Goal: Information Seeking & Learning: Learn about a topic

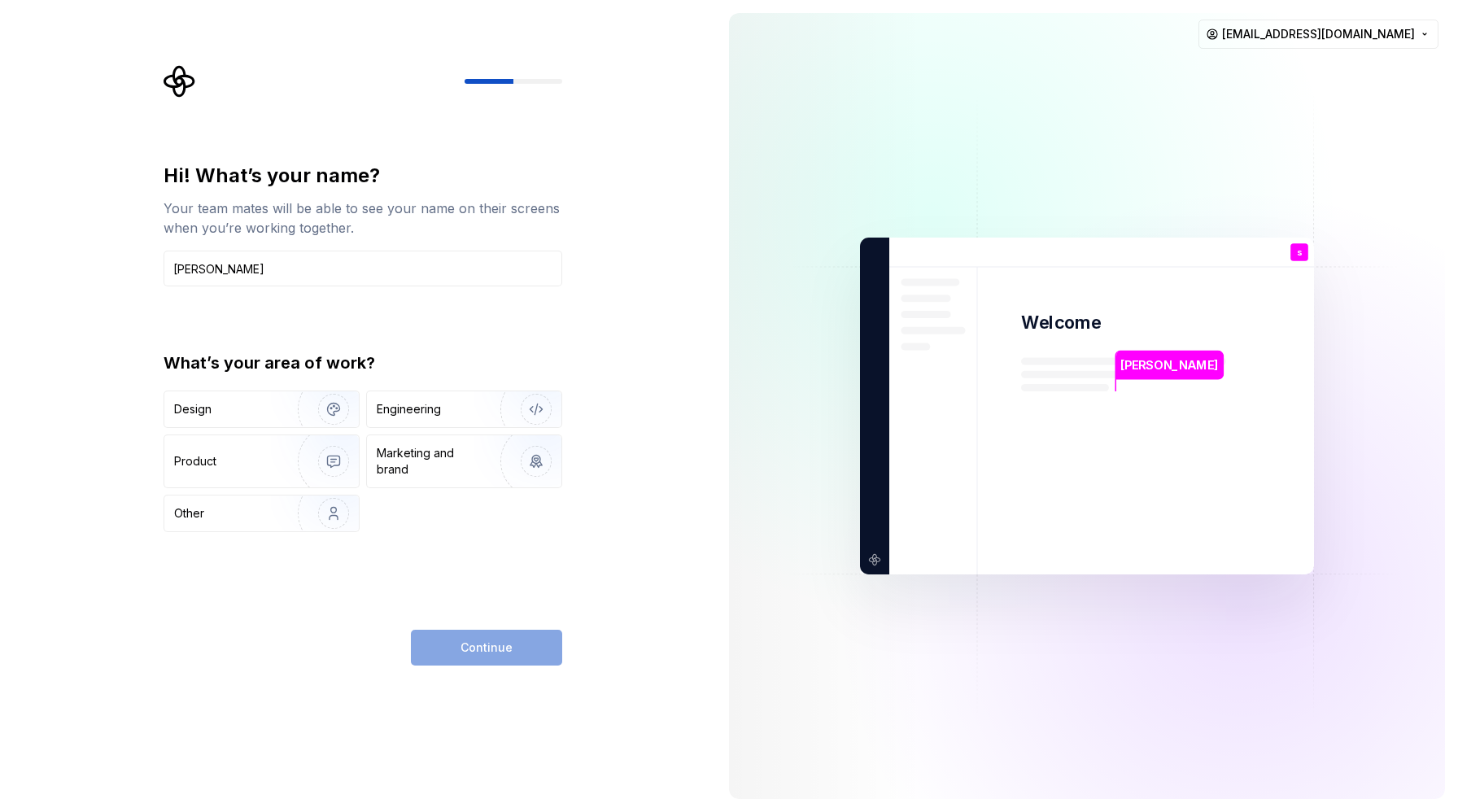
type input "[PERSON_NAME]"
click at [469, 650] on div "Continue" at bounding box center [486, 647] width 151 height 36
click at [479, 398] on img "button" at bounding box center [525, 409] width 104 height 109
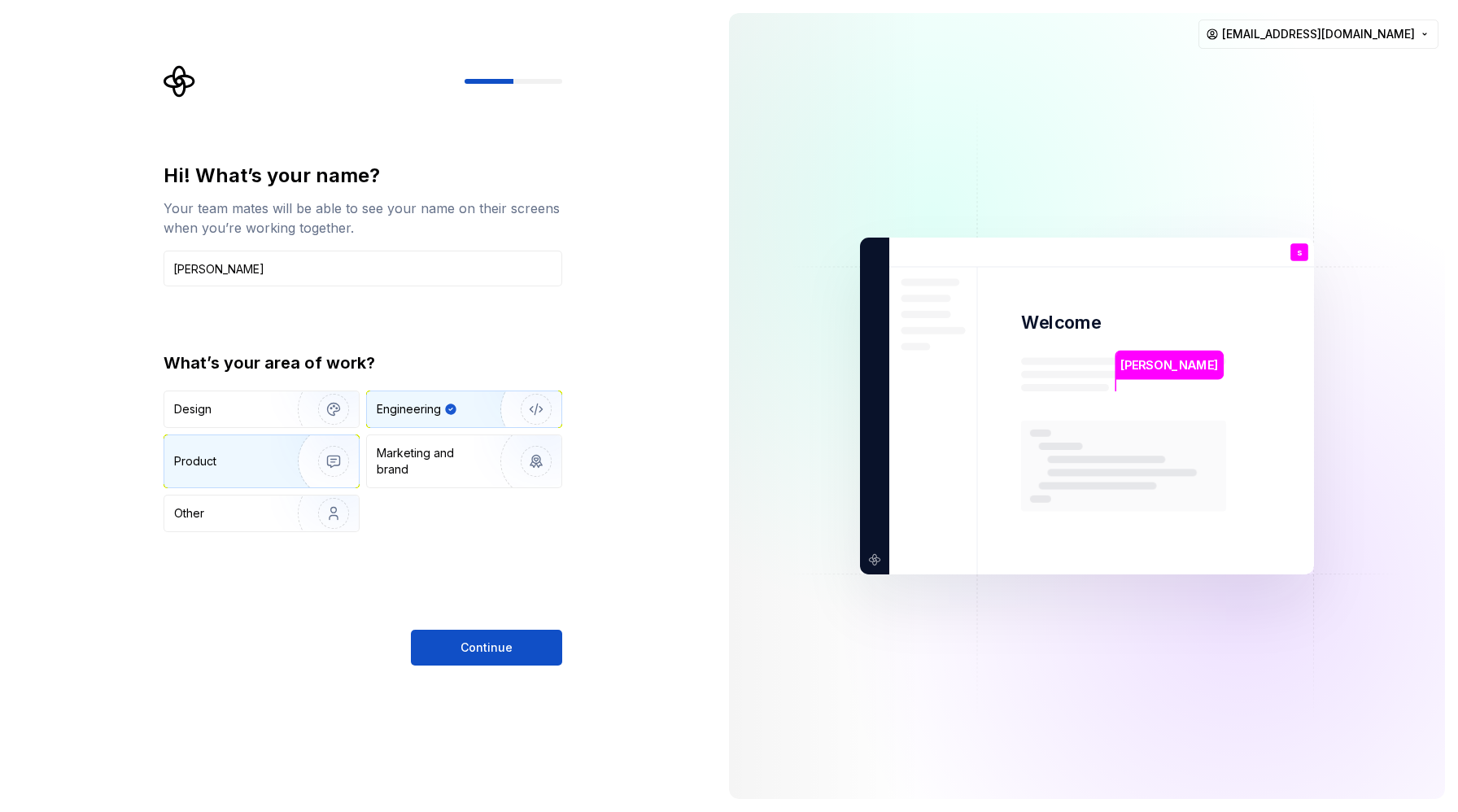
click at [279, 474] on img "button" at bounding box center [322, 461] width 104 height 109
click at [453, 409] on div "Engineering" at bounding box center [441, 409] width 129 height 17
click at [238, 478] on div "Product" at bounding box center [261, 461] width 195 height 52
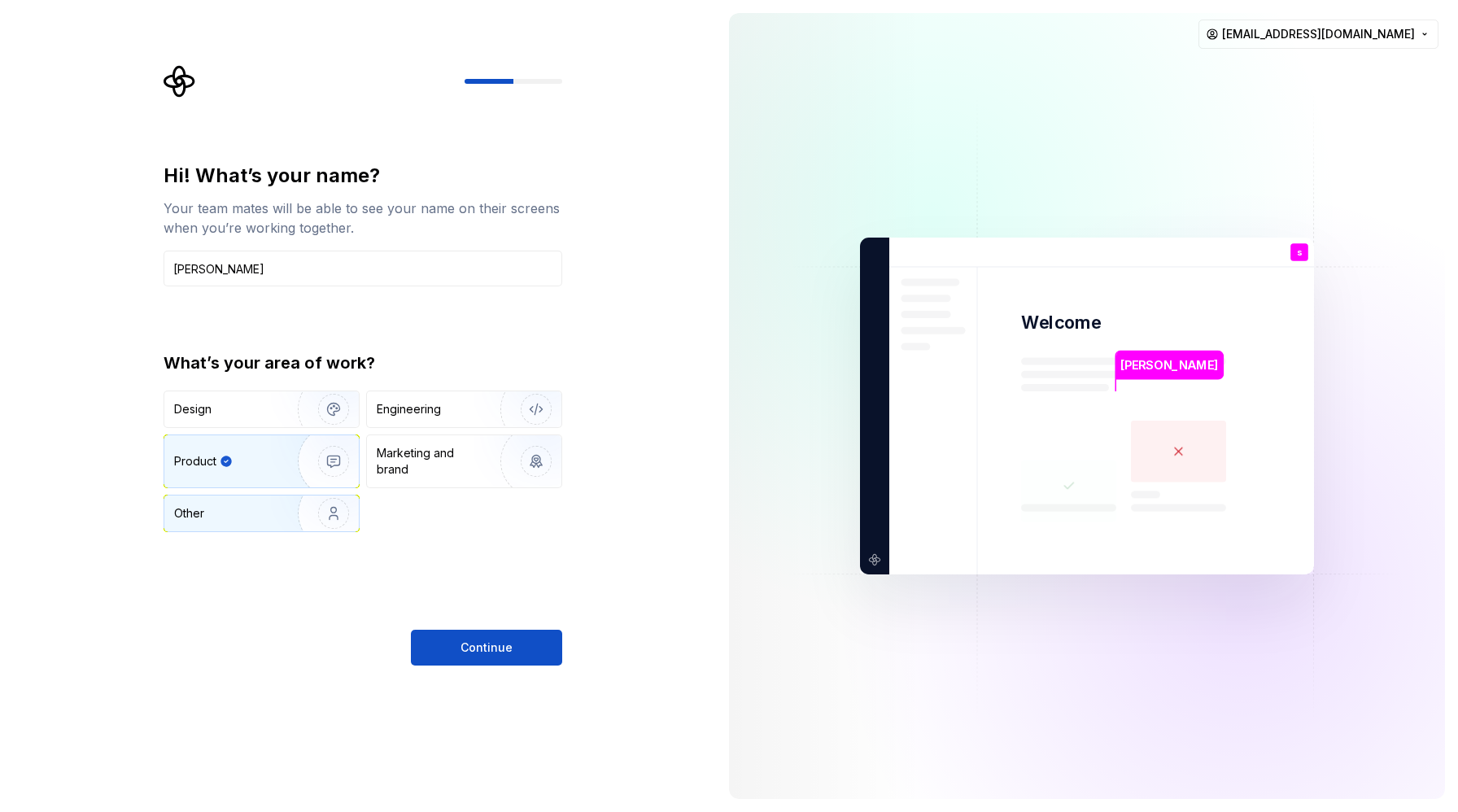
click at [285, 516] on img "button" at bounding box center [322, 513] width 104 height 109
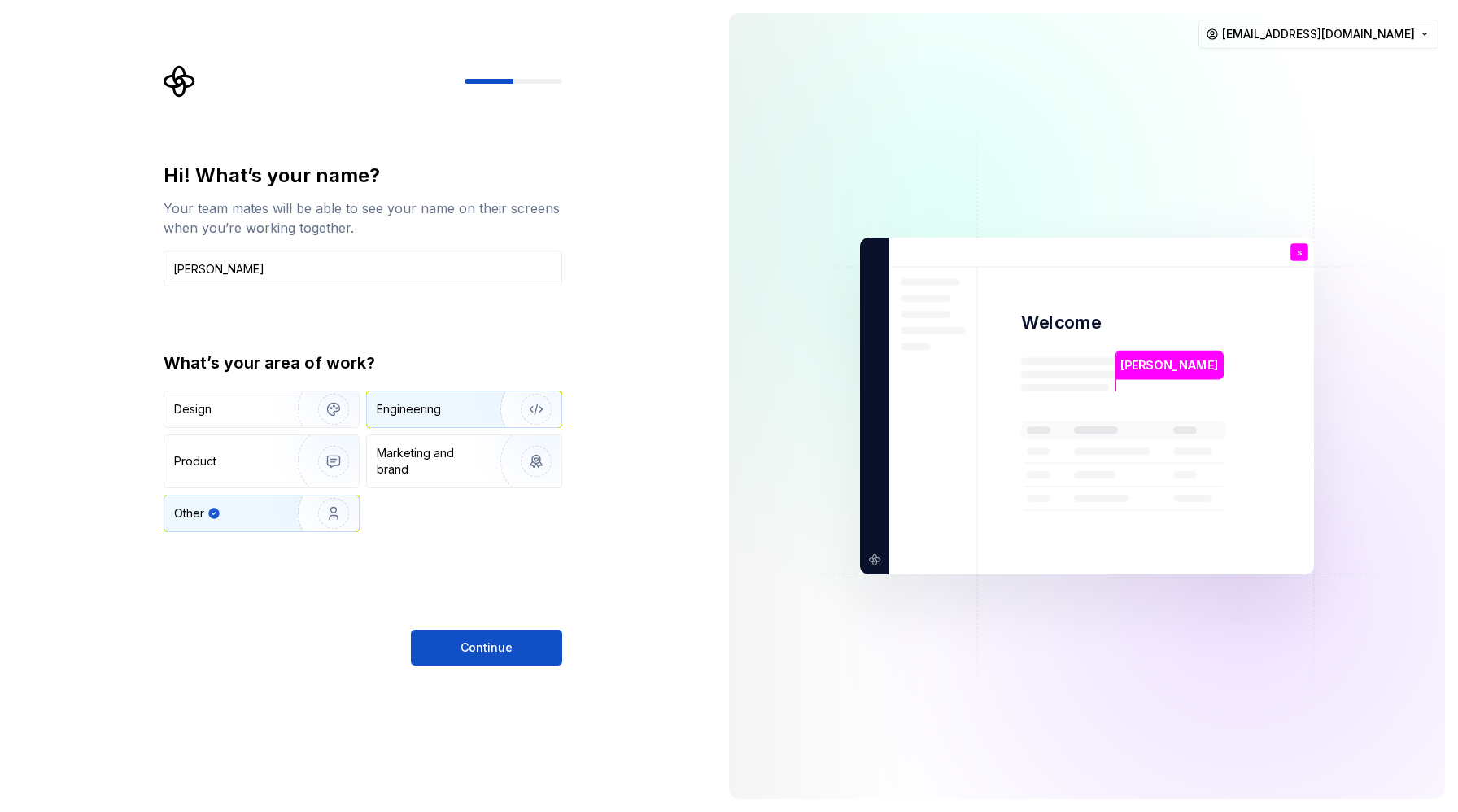
click at [541, 420] on img "button" at bounding box center [525, 409] width 104 height 109
click at [291, 522] on img "button" at bounding box center [322, 513] width 104 height 109
click at [315, 469] on img "button" at bounding box center [322, 461] width 104 height 109
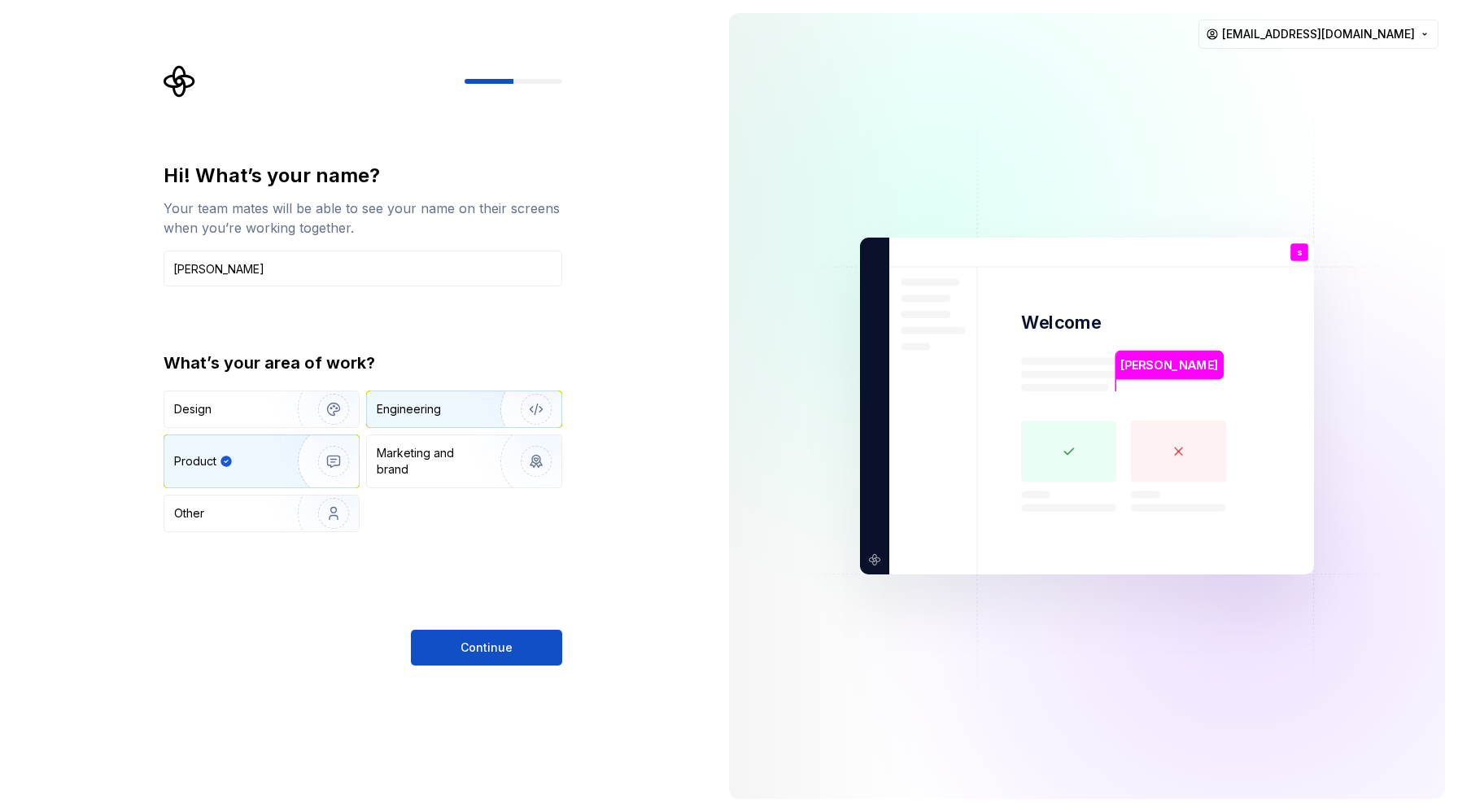
click at [442, 398] on div "Engineering" at bounding box center [464, 409] width 195 height 36
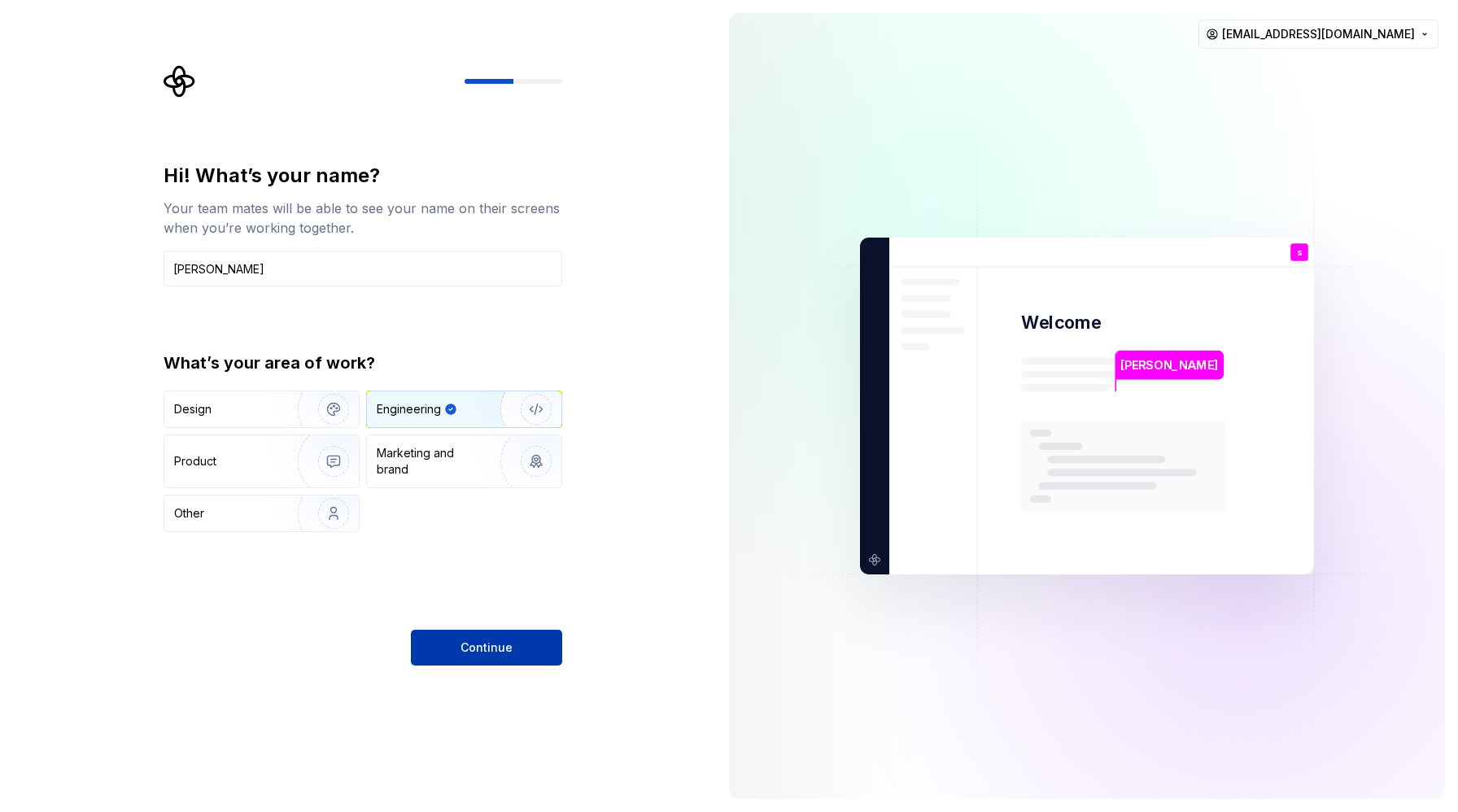
click at [439, 641] on button "Continue" at bounding box center [486, 647] width 151 height 36
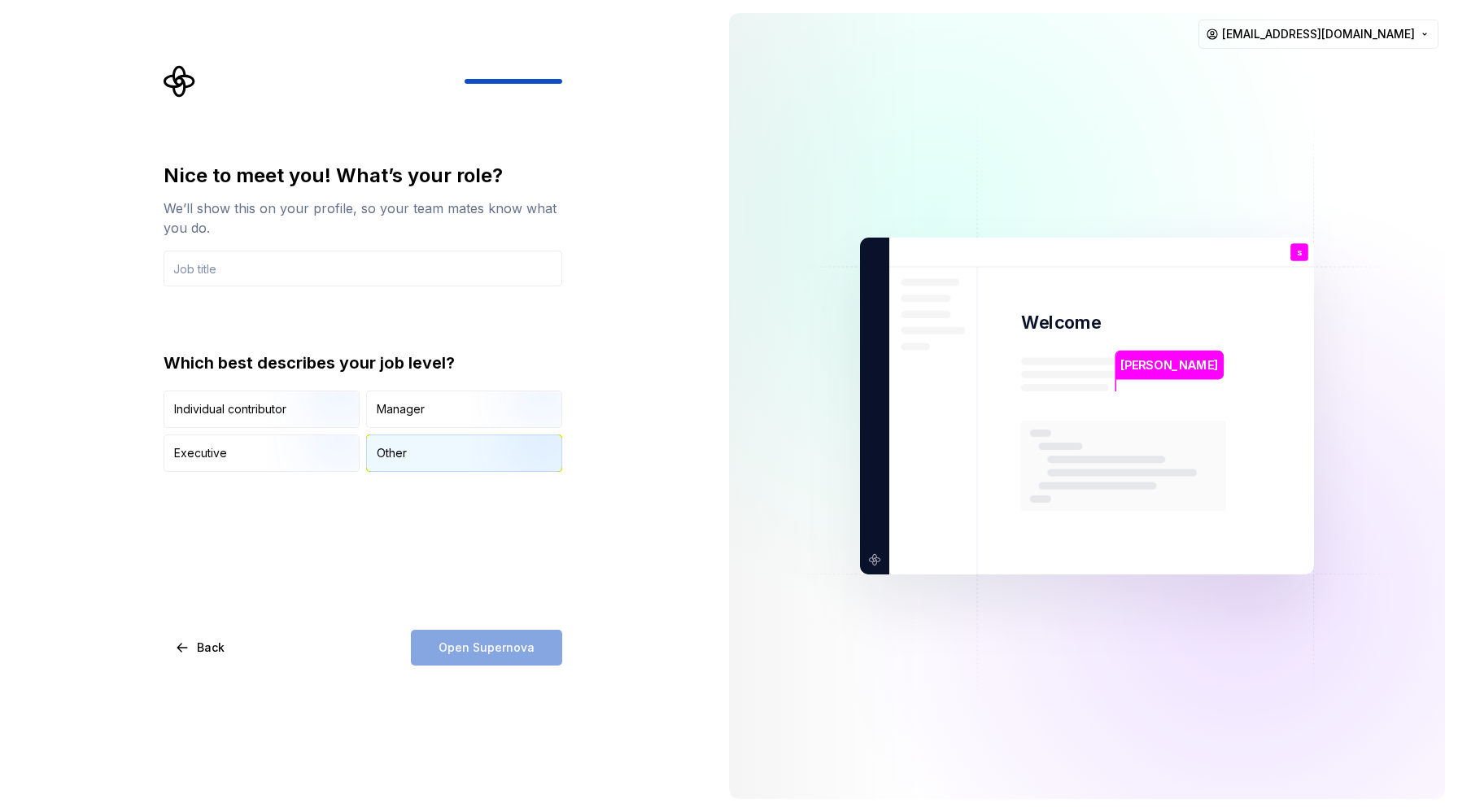
click at [433, 450] on div "Other" at bounding box center [464, 452] width 195 height 36
click at [521, 649] on div "Open Supernova" at bounding box center [486, 647] width 151 height 36
click at [350, 290] on div "Nice to meet you! What’s your role? We’ll show this on your profile, so your te…" at bounding box center [363, 317] width 398 height 309
click at [342, 277] on input "text" at bounding box center [363, 268] width 398 height 36
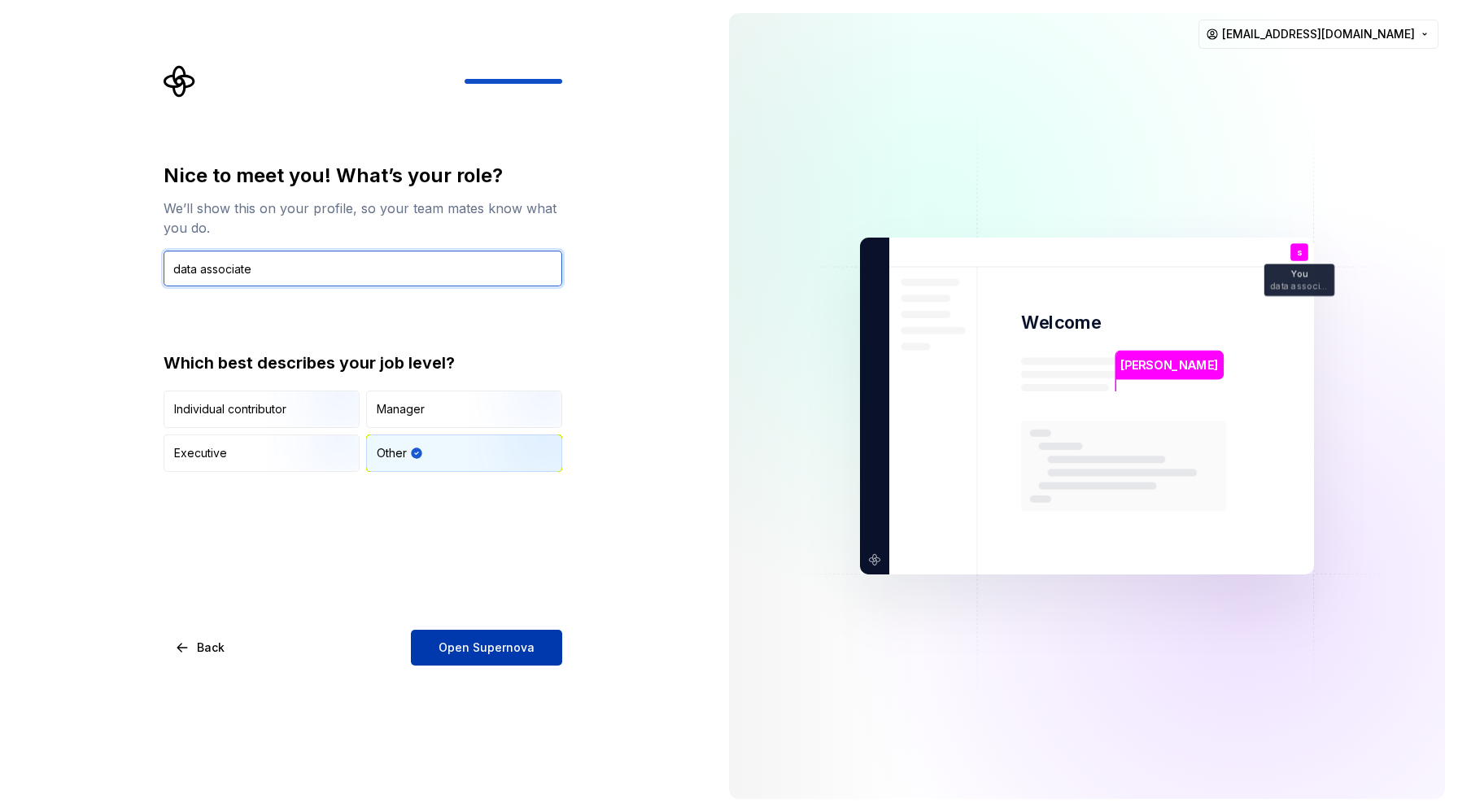
type input "data associate"
click at [471, 648] on span "Open Supernova" at bounding box center [487, 647] width 96 height 17
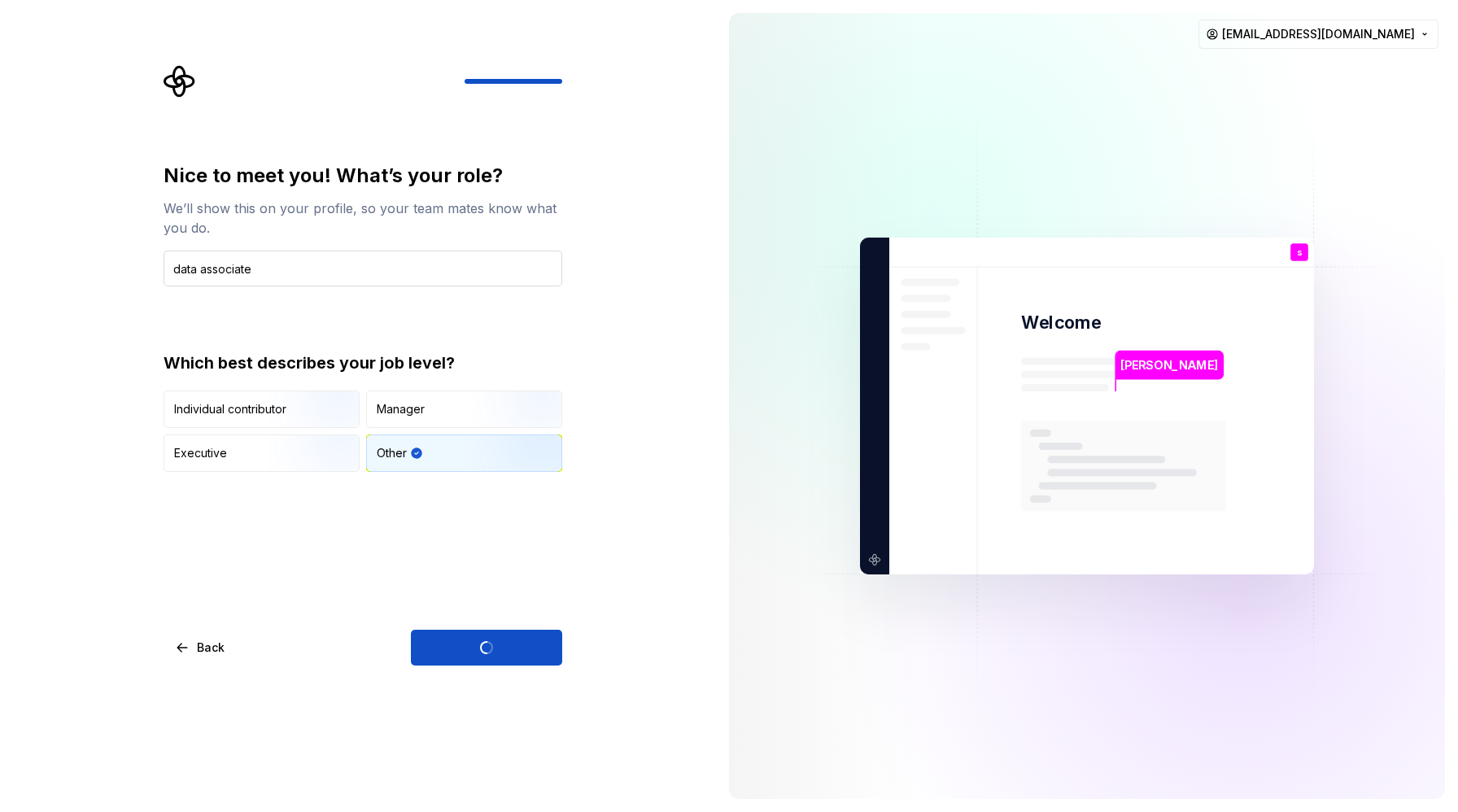
click at [199, 266] on input "data associate" at bounding box center [363, 268] width 398 height 36
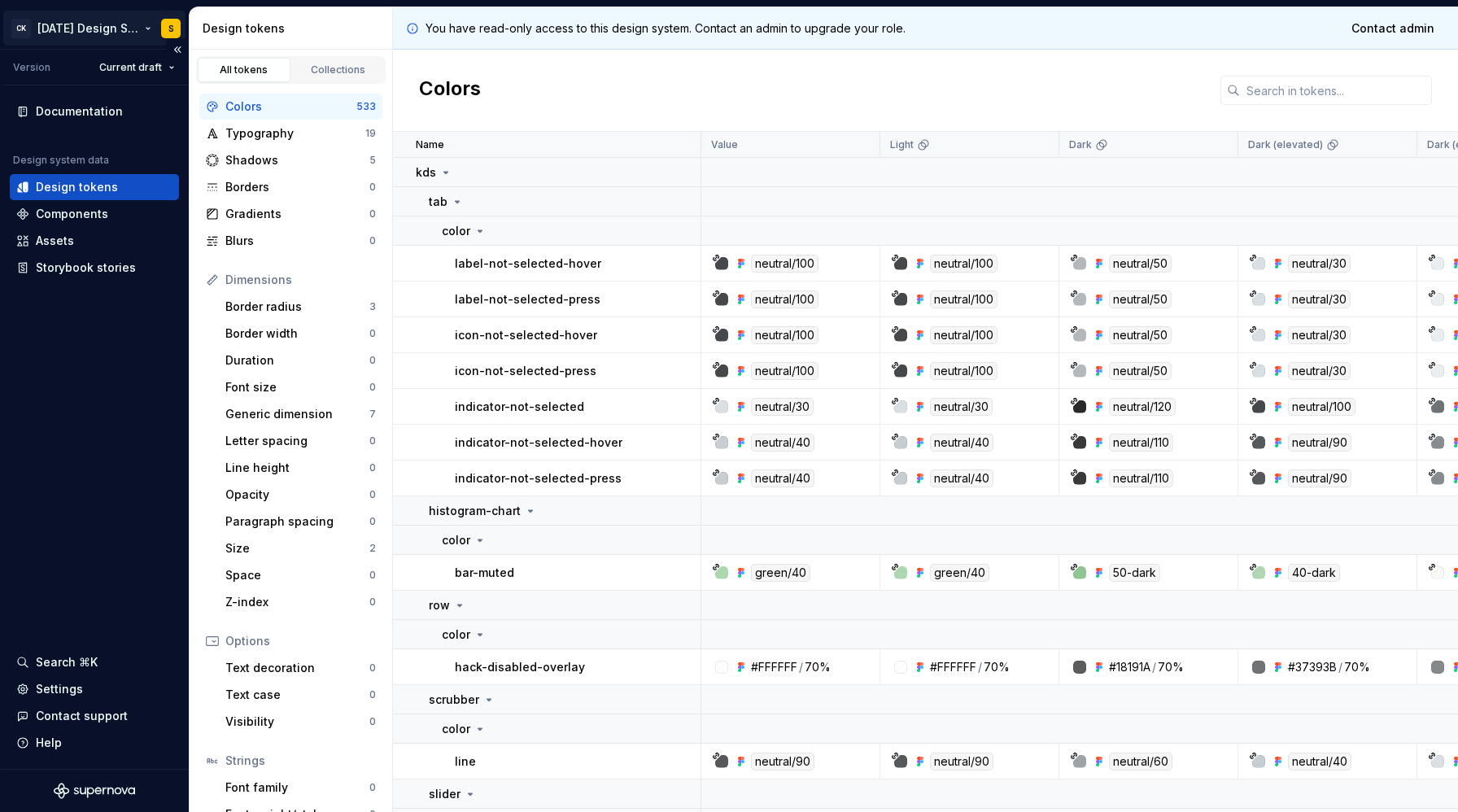
click at [169, 30] on html "CK Karma Design System S Version Current draft Documentation Design system data…" at bounding box center [729, 406] width 1458 height 812
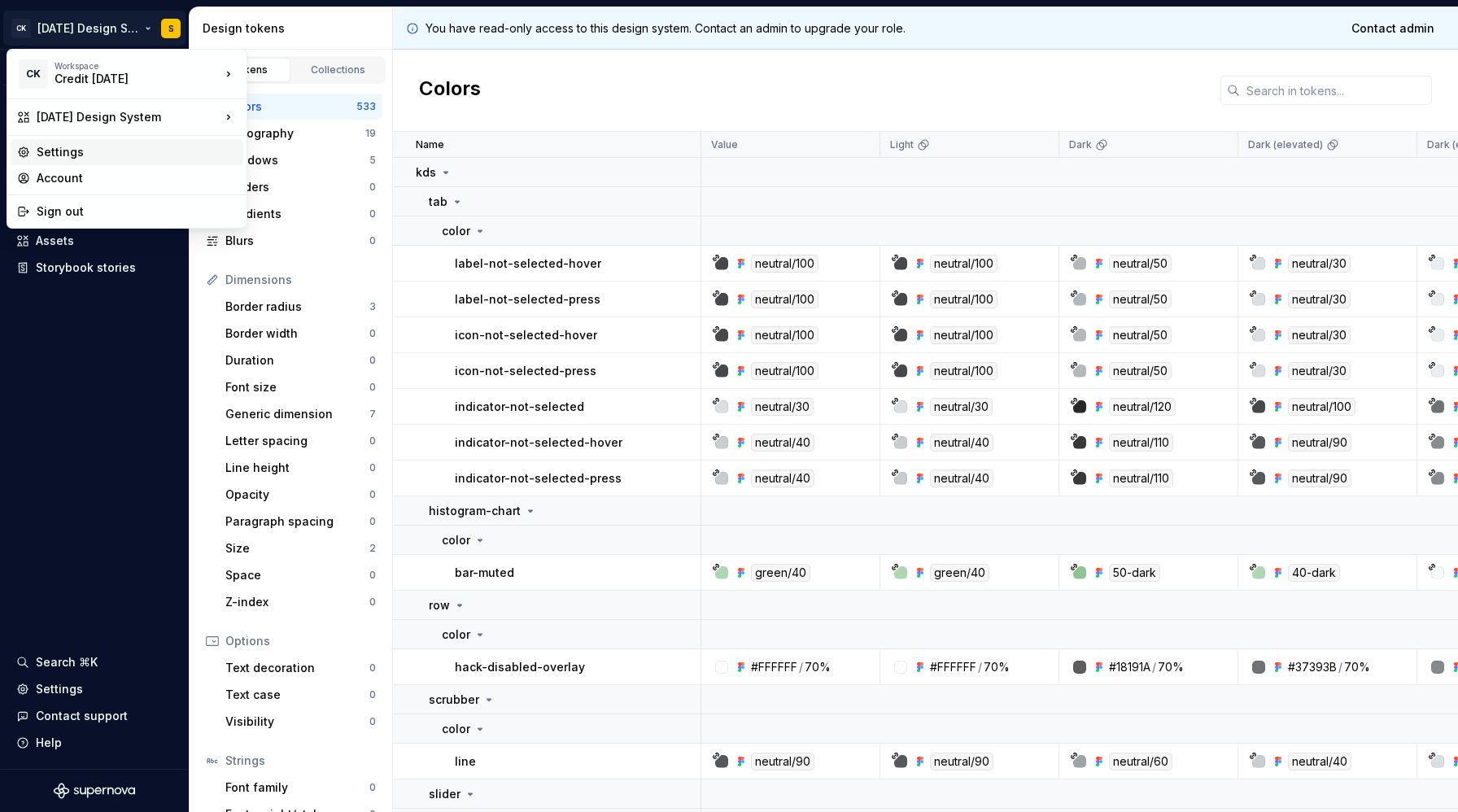
click at [102, 150] on div "Settings" at bounding box center [136, 152] width 200 height 17
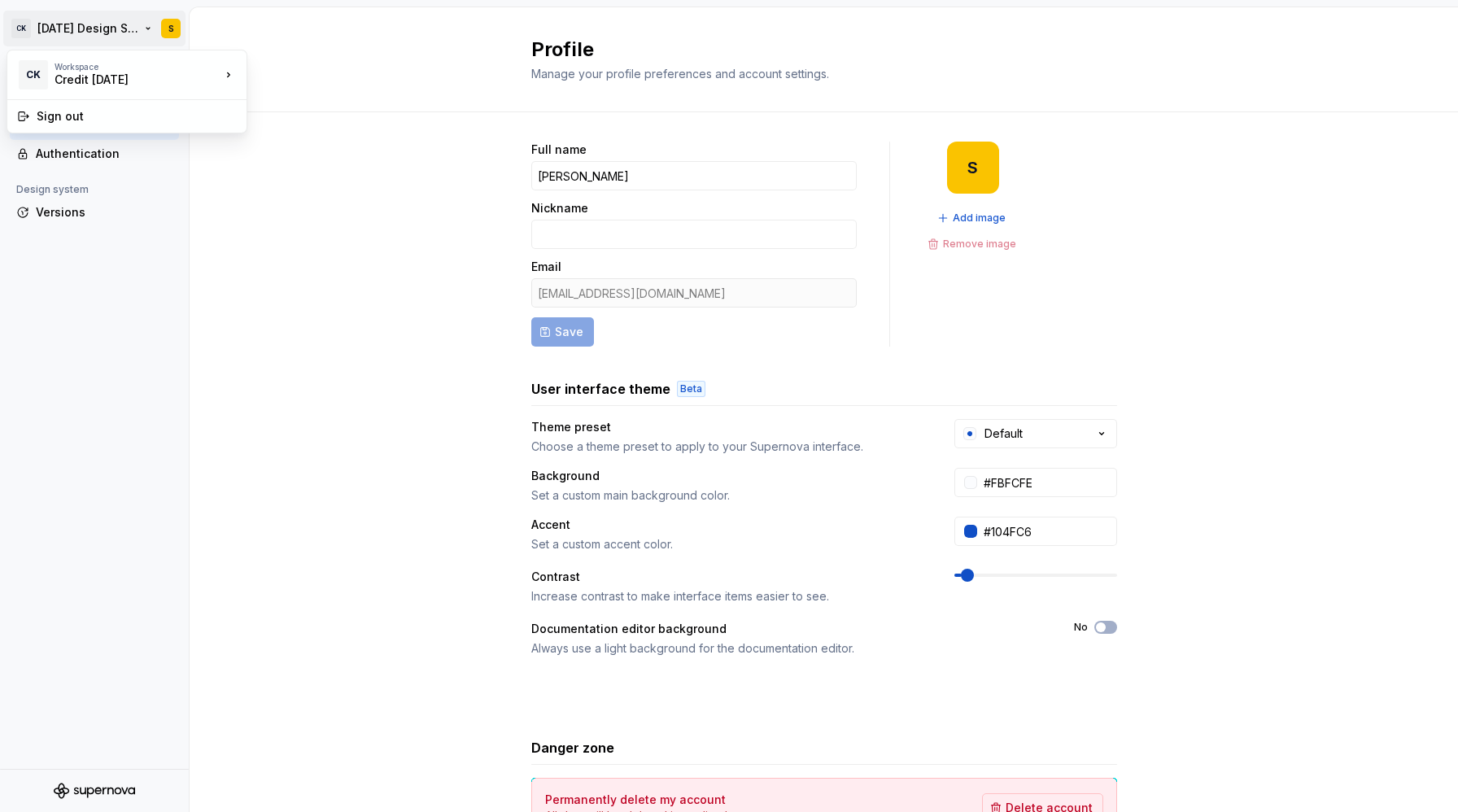
click at [114, 31] on html "CK Karma Design System S Back Account Profile Authentication Design system Vers…" at bounding box center [729, 406] width 1458 height 812
click at [284, 376] on html "CK Karma Design System S Back Account Profile Authentication Design system Vers…" at bounding box center [729, 406] width 1458 height 812
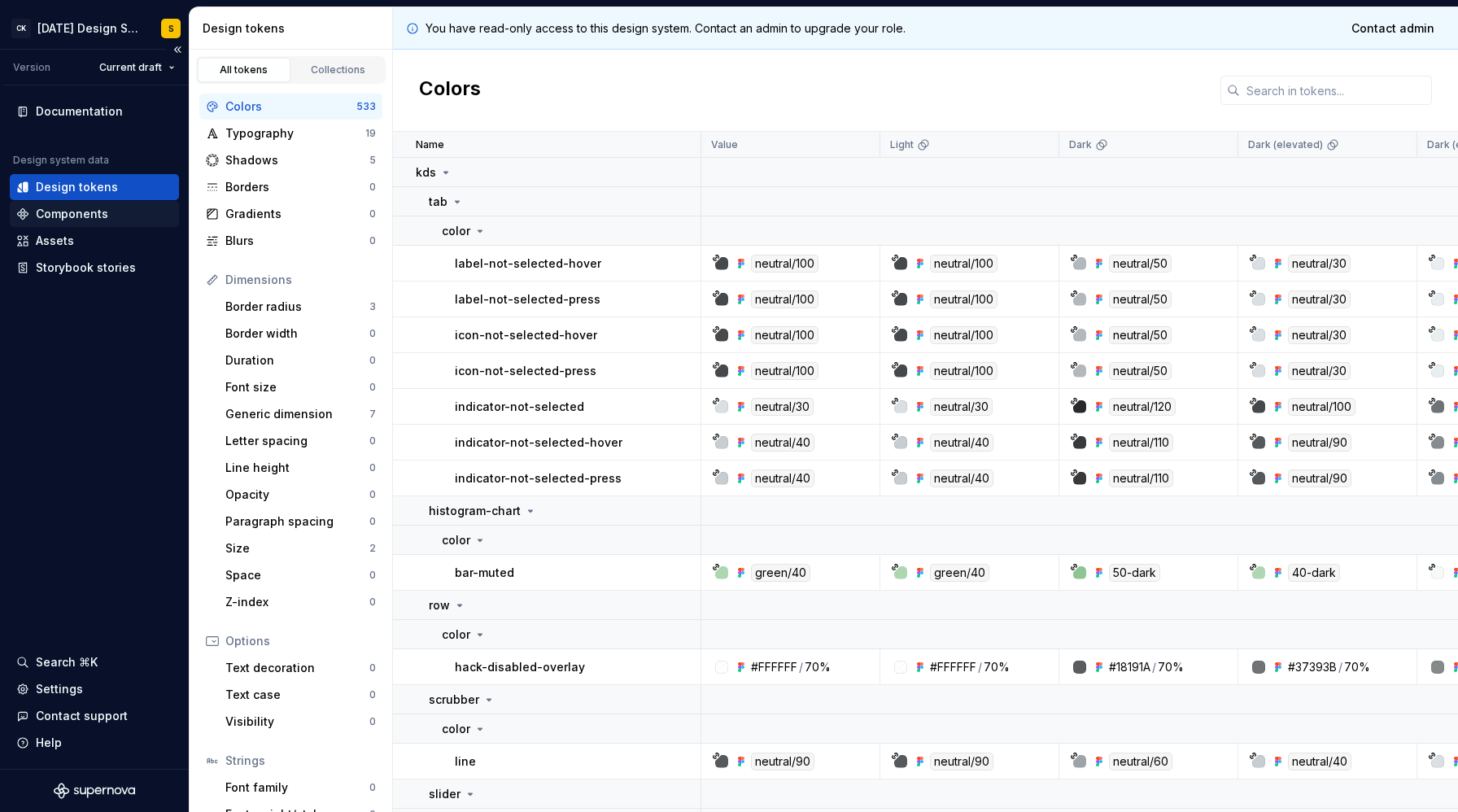
click at [98, 217] on div "Components" at bounding box center [72, 214] width 73 height 17
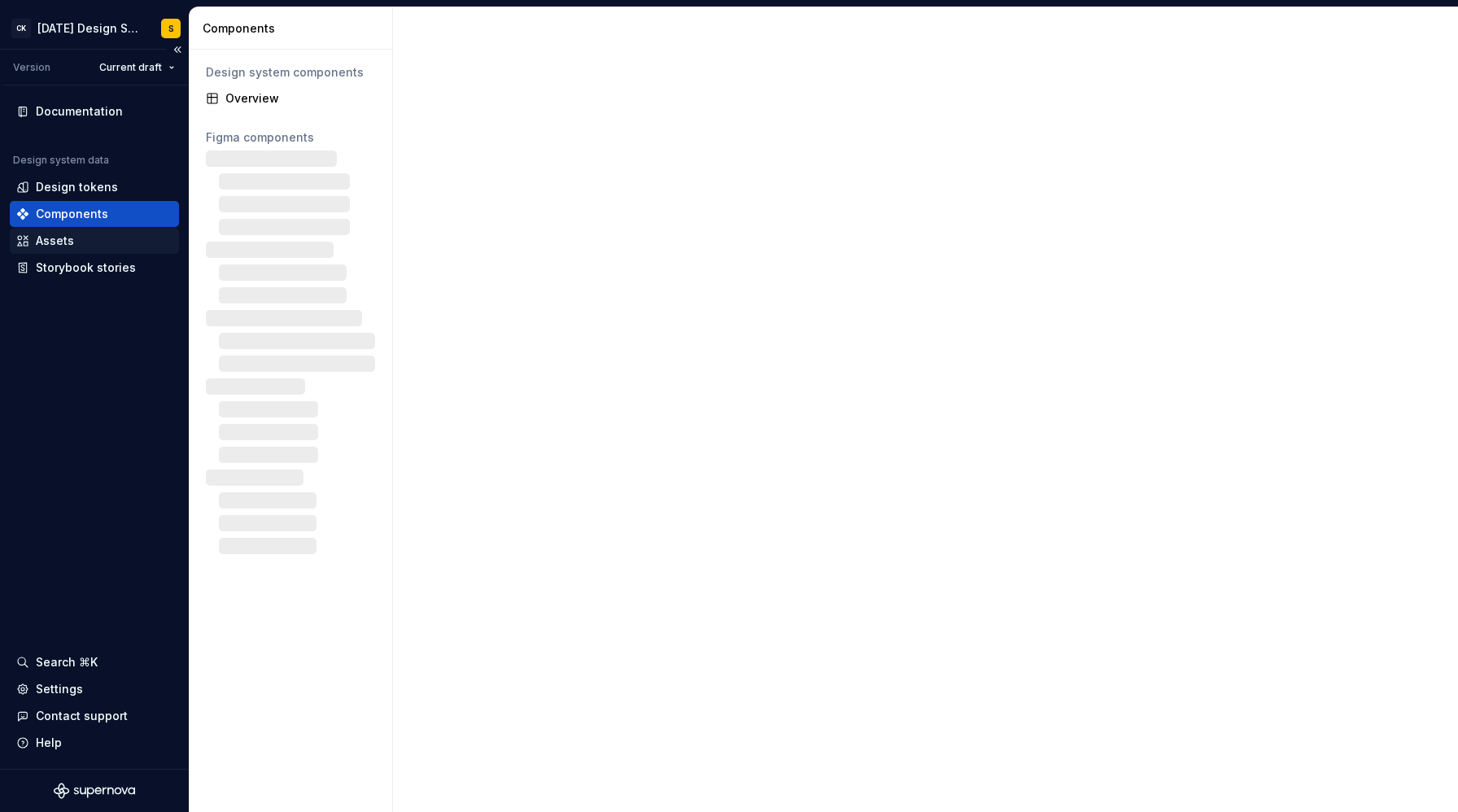
click at [99, 244] on div "Assets" at bounding box center [94, 240] width 156 height 17
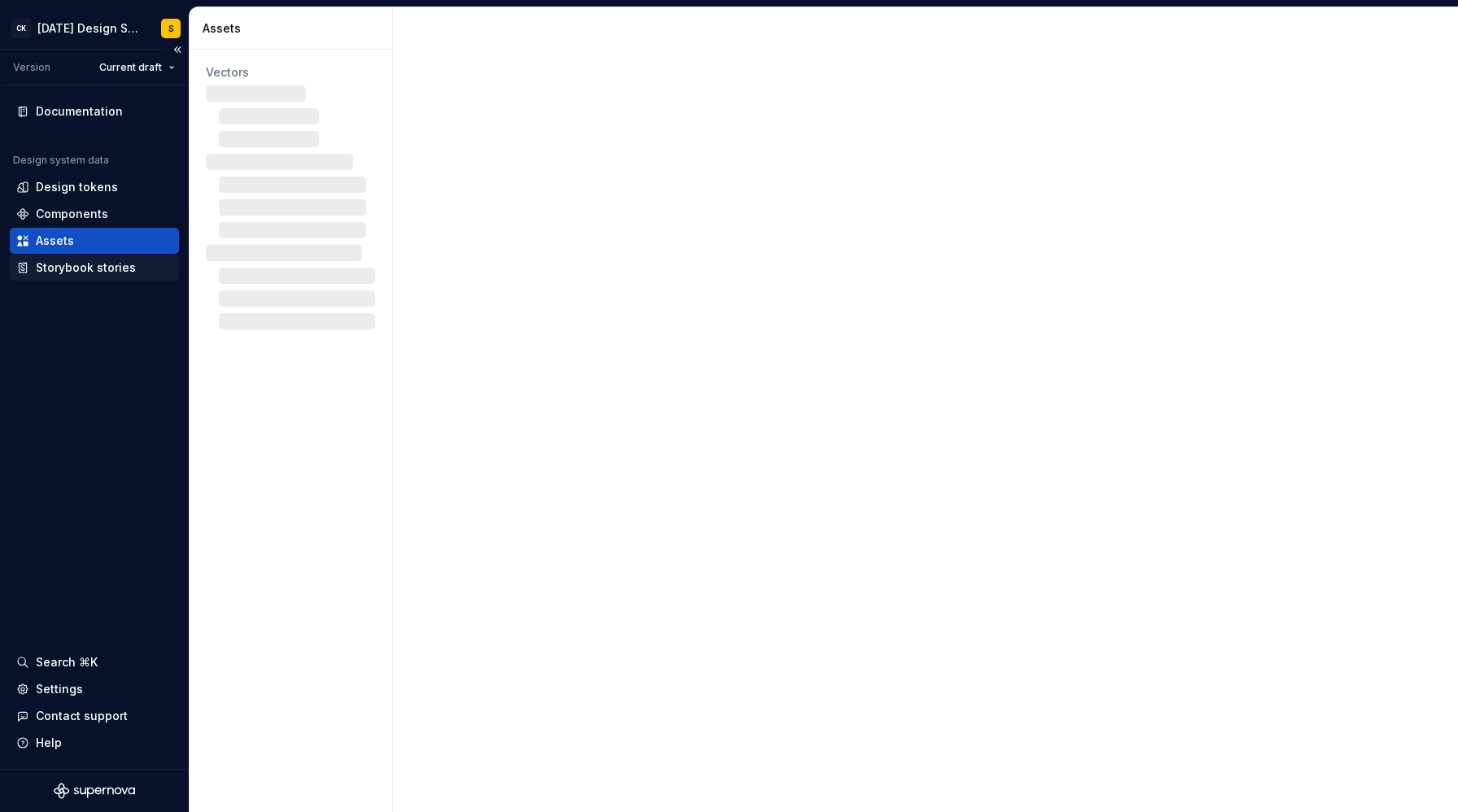
click at [120, 279] on div "Storybook stories" at bounding box center [94, 268] width 169 height 26
